Goal: Task Accomplishment & Management: Manage account settings

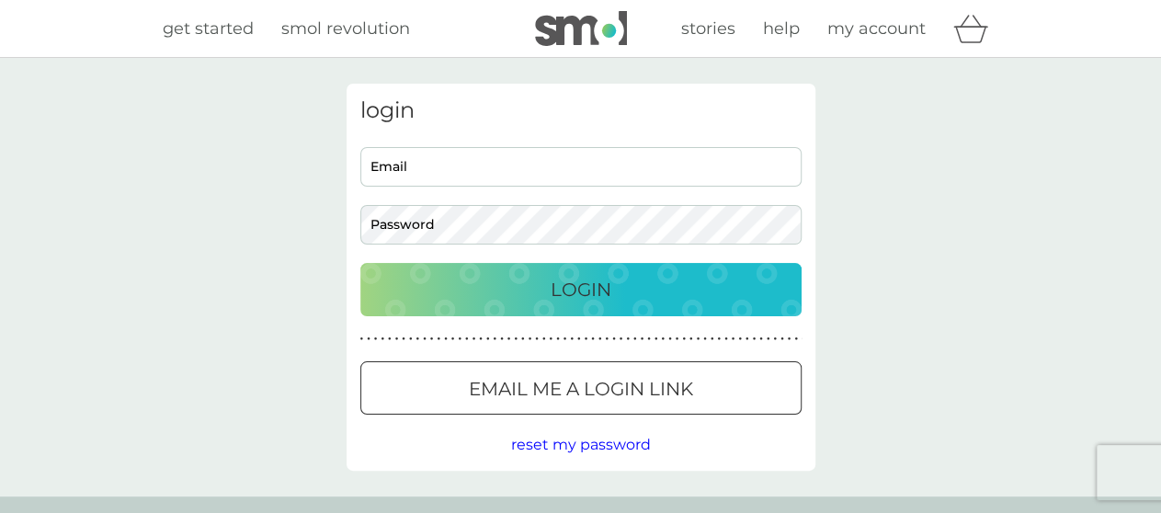
type input "[PERSON_NAME][EMAIL_ADDRESS][PERSON_NAME][DOMAIN_NAME]"
click at [565, 270] on button "Login" at bounding box center [580, 289] width 441 height 53
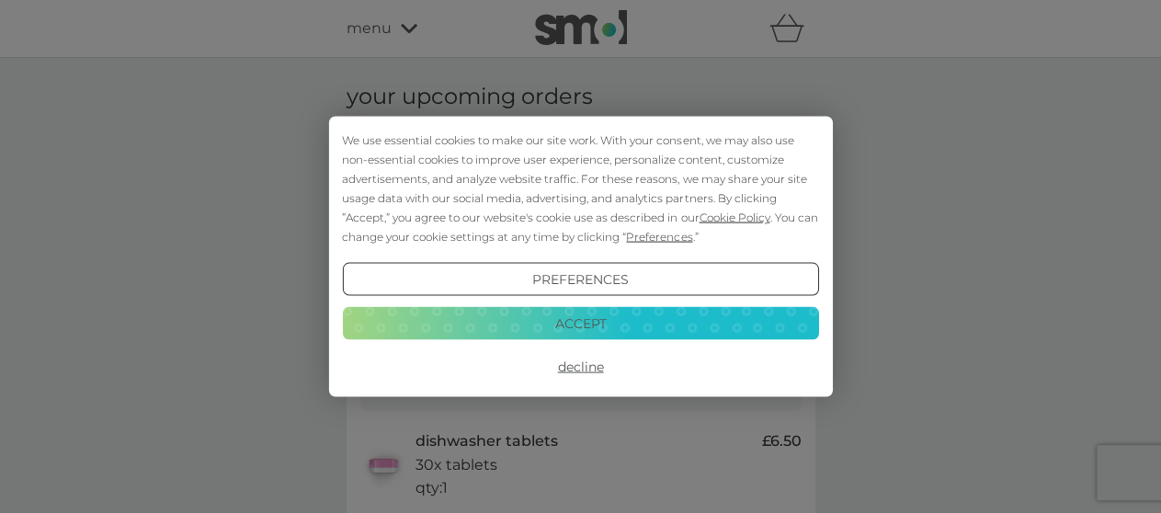
click at [577, 364] on button "Decline" at bounding box center [580, 366] width 476 height 33
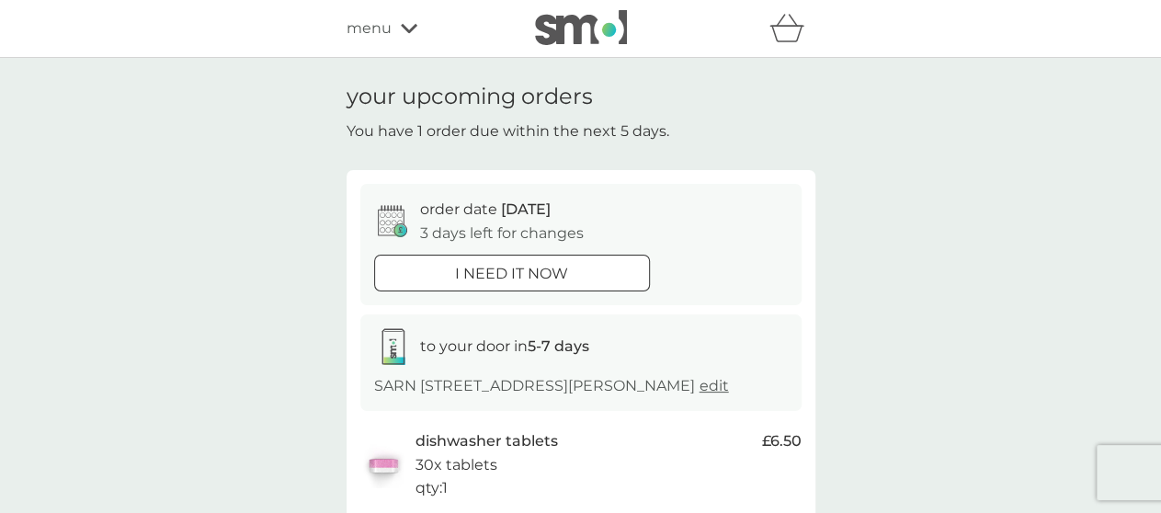
scroll to position [368, 0]
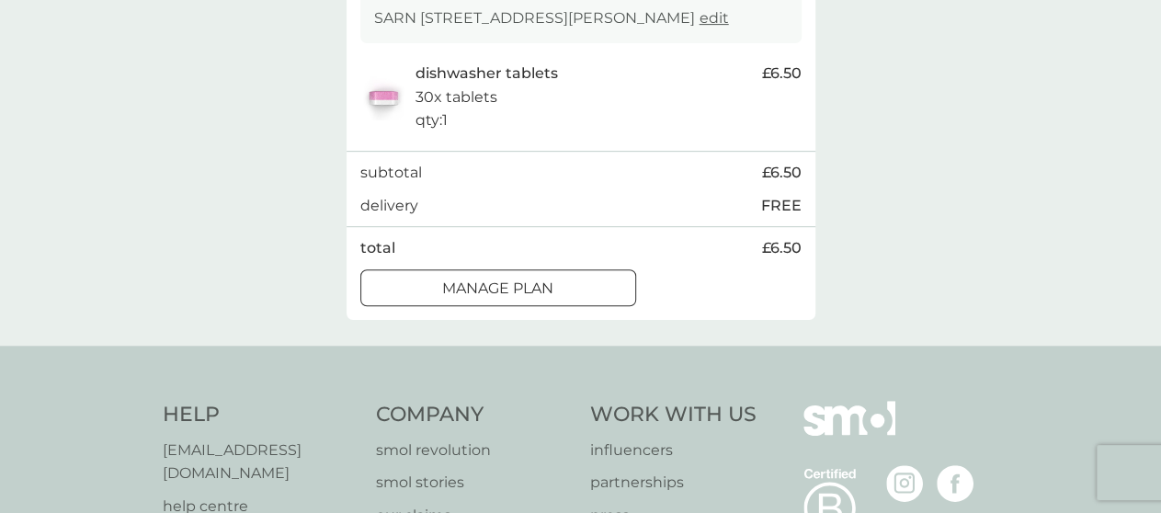
click at [522, 298] on div at bounding box center [498, 288] width 66 height 19
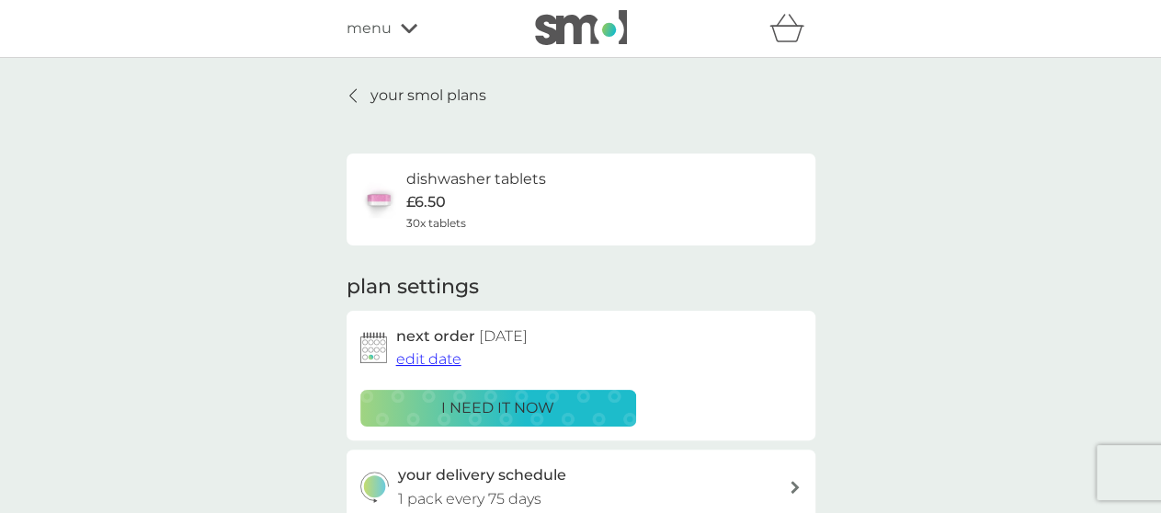
click at [446, 363] on span "edit date" at bounding box center [428, 358] width 65 height 17
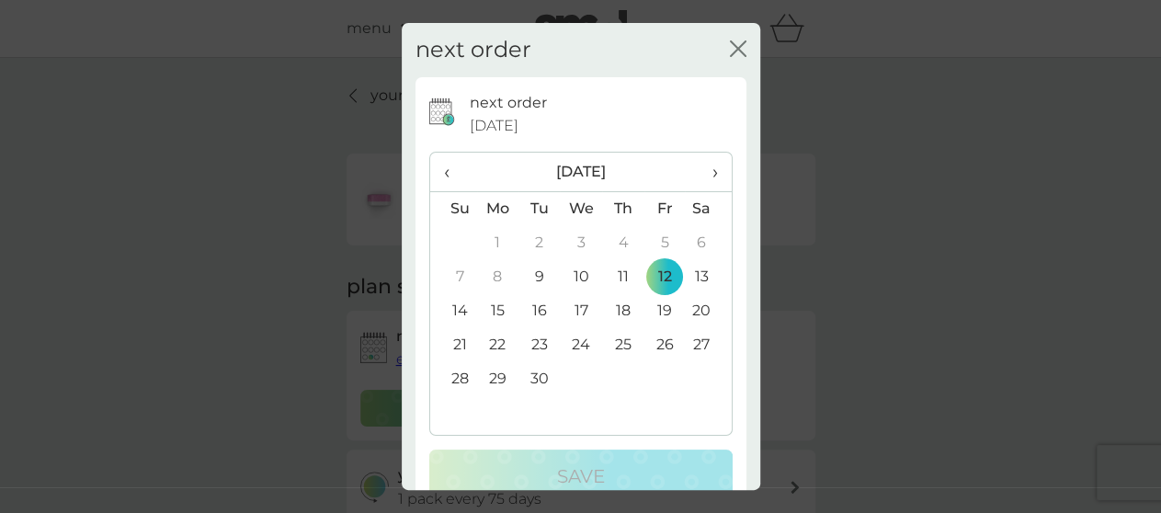
scroll to position [39, 0]
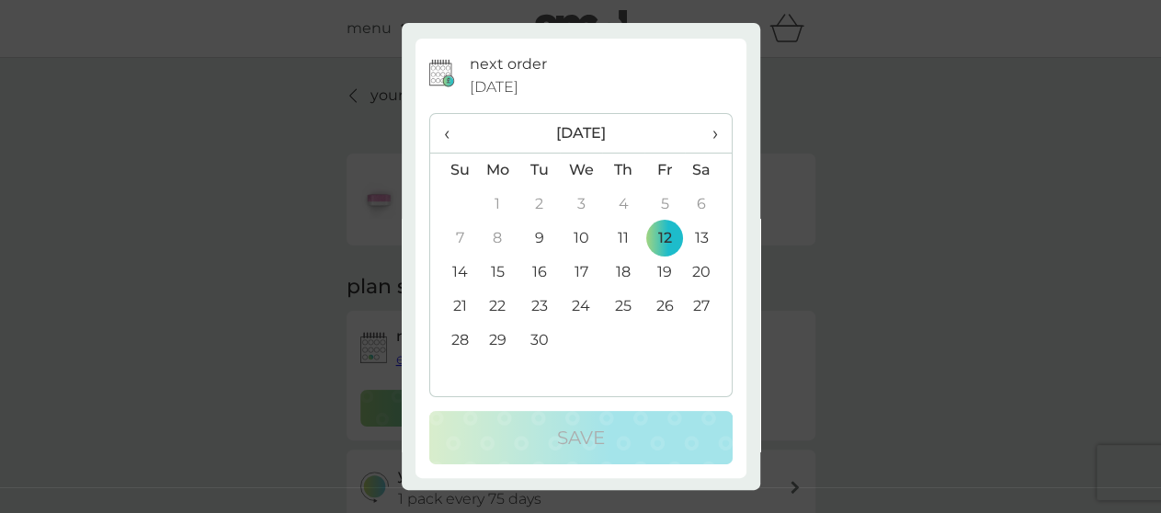
click at [914, 268] on div "next order close next order [DATE] ‹ [DATE] › Su Mo Tu We Th Fr Sa 31 1 2 3 4 5…" at bounding box center [580, 256] width 1161 height 513
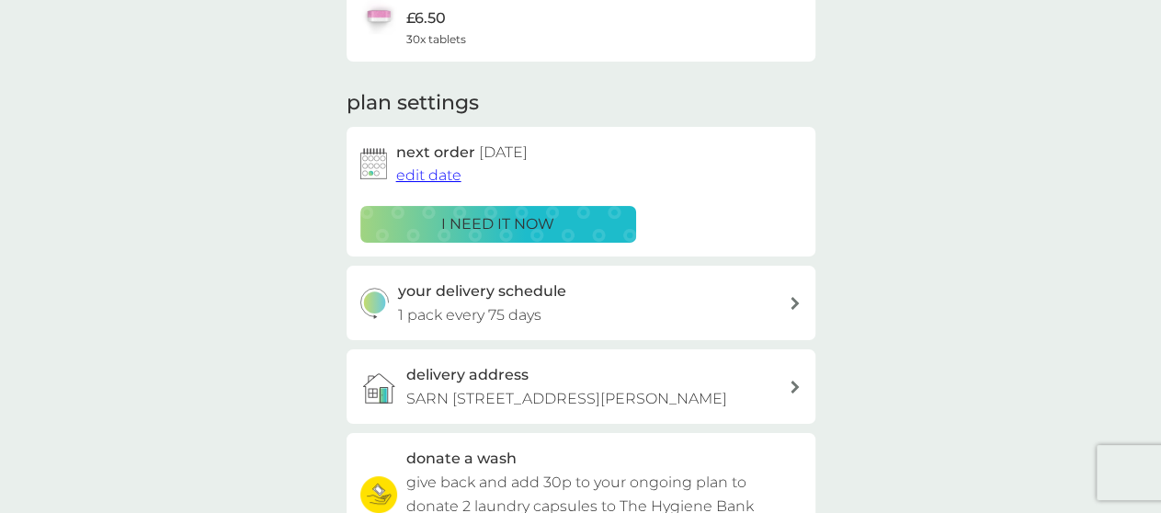
scroll to position [0, 0]
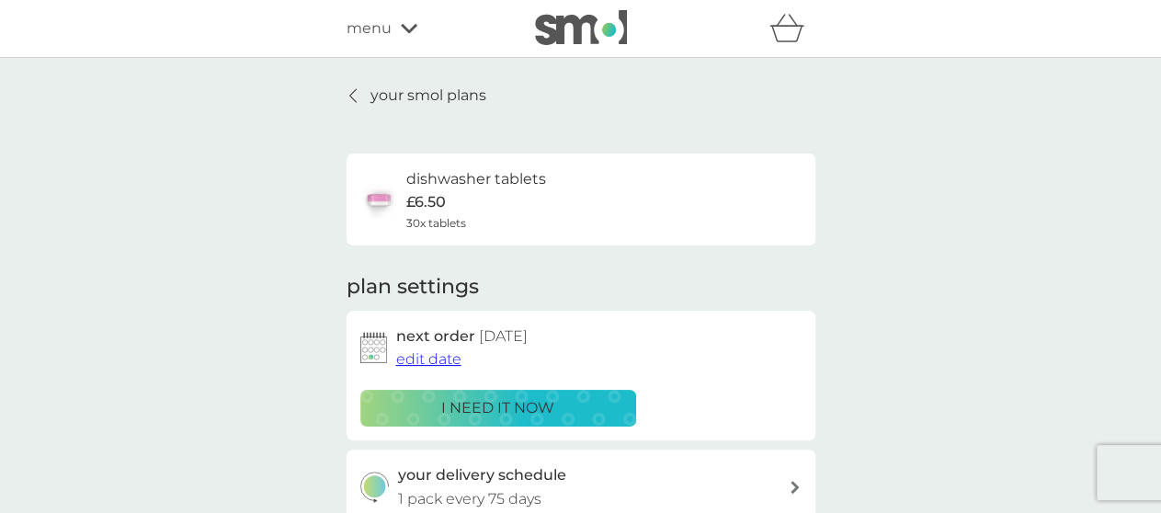
click at [427, 363] on span "edit date" at bounding box center [428, 358] width 65 height 17
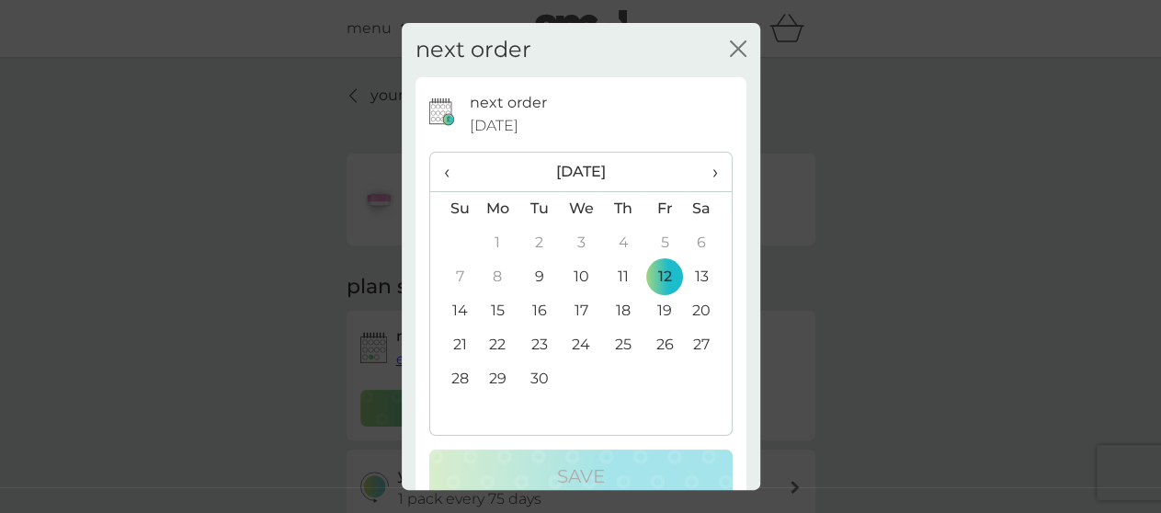
click at [703, 172] on th "›" at bounding box center [708, 173] width 46 height 40
click at [653, 275] on td "10" at bounding box center [663, 277] width 41 height 34
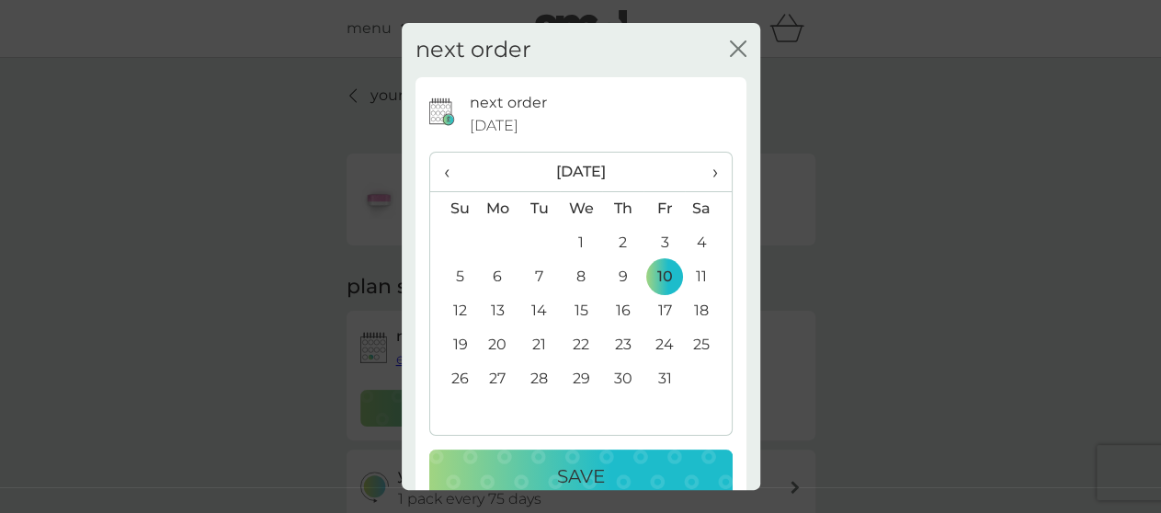
click at [588, 466] on p "Save" at bounding box center [581, 475] width 48 height 29
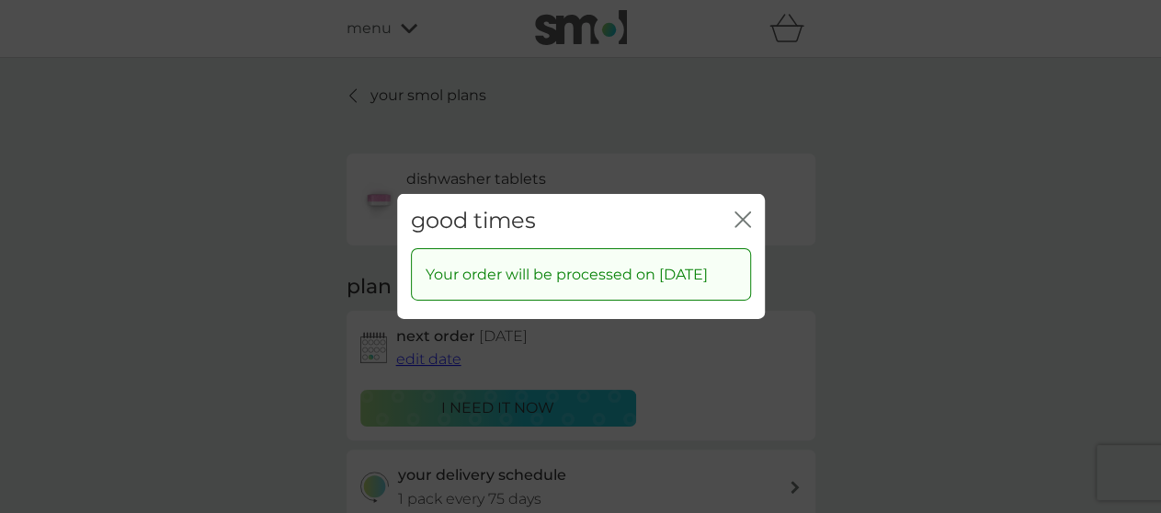
click at [744, 212] on icon "close" at bounding box center [746, 219] width 7 height 15
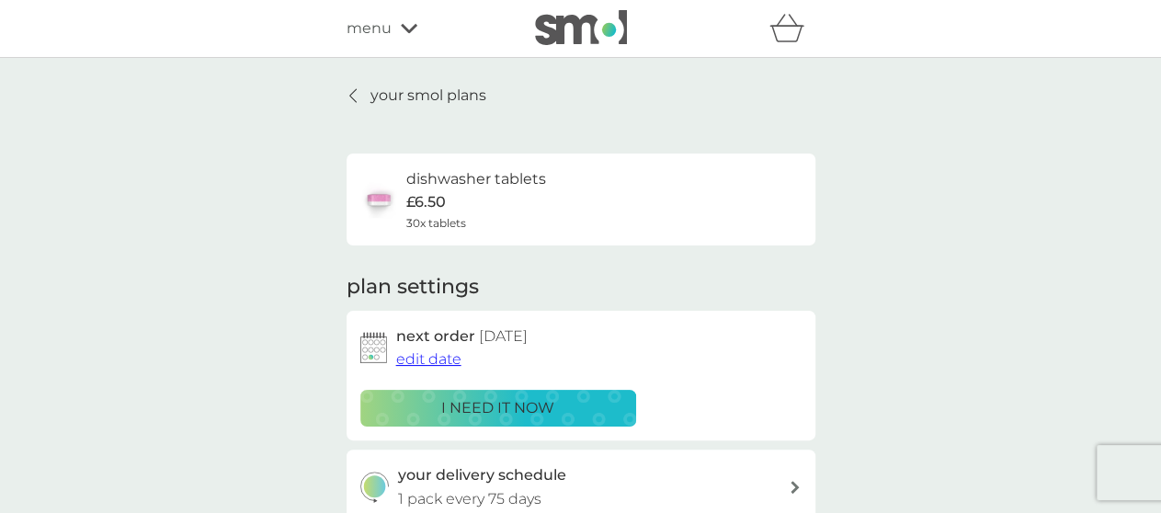
click at [446, 98] on p "your smol plans" at bounding box center [428, 96] width 116 height 24
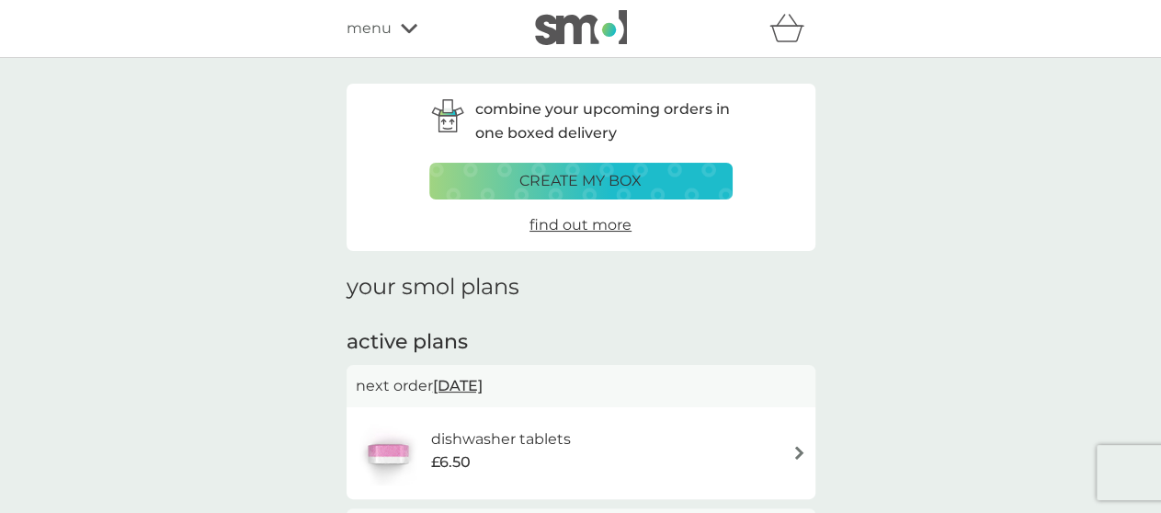
click at [395, 23] on div "menu" at bounding box center [425, 29] width 156 height 24
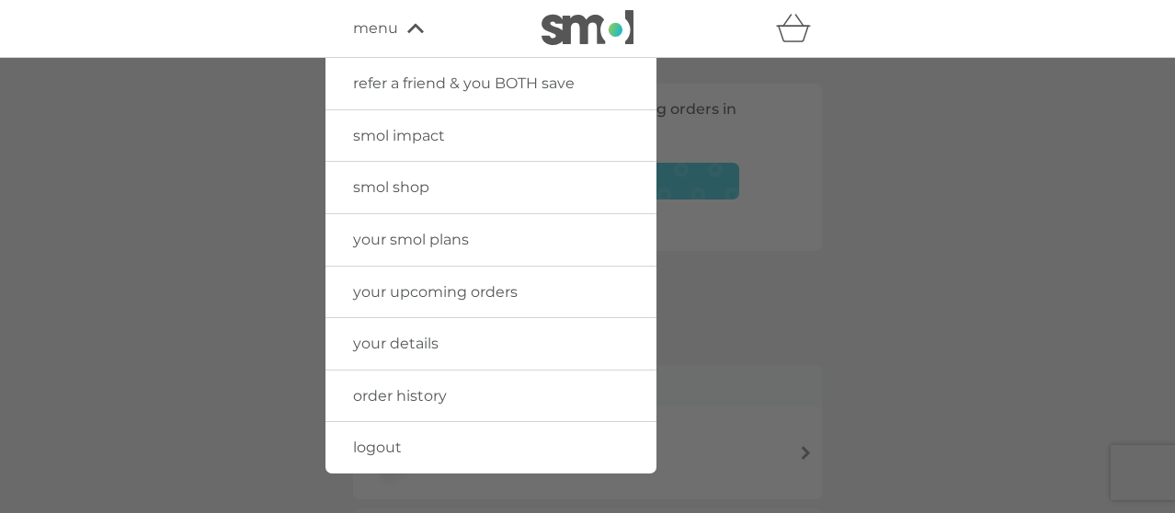
click at [375, 443] on span "logout" at bounding box center [377, 446] width 49 height 17
